Goal: Task Accomplishment & Management: Use online tool/utility

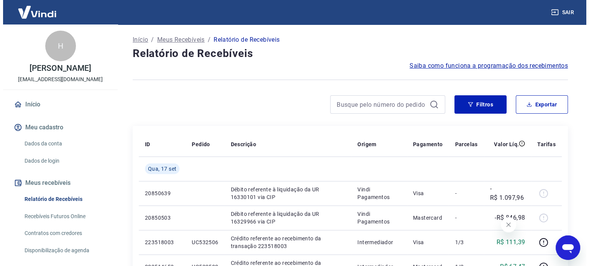
scroll to position [46, 0]
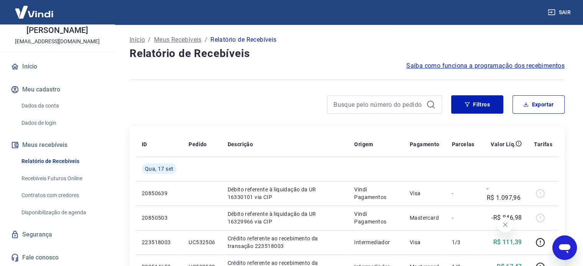
click at [63, 164] on link "Relatório de Recebíveis" at bounding box center [61, 162] width 87 height 16
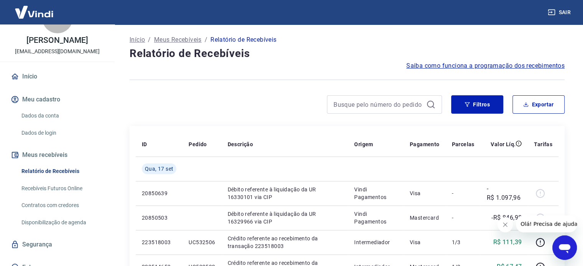
scroll to position [46, 0]
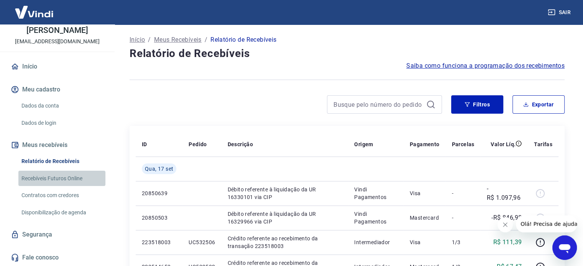
click at [66, 174] on link "Recebíveis Futuros Online" at bounding box center [61, 179] width 87 height 16
